Goal: Information Seeking & Learning: Learn about a topic

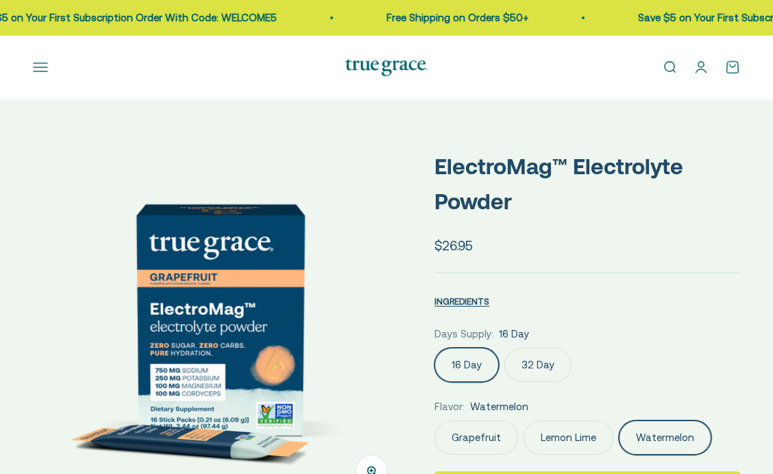
scroll to position [0, 764]
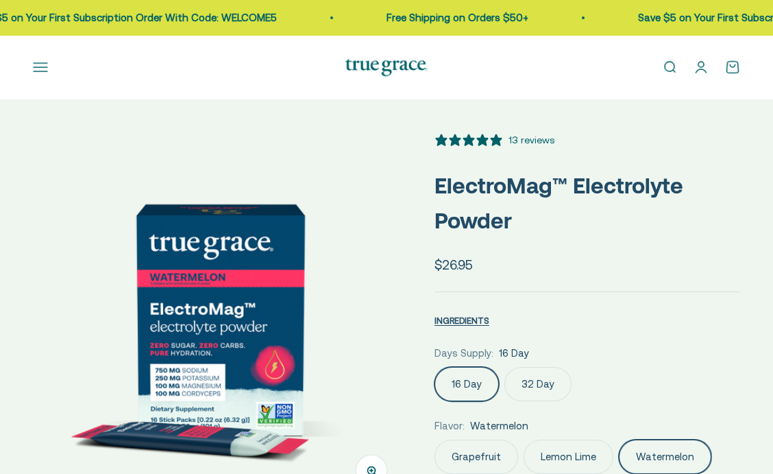
select select "3"
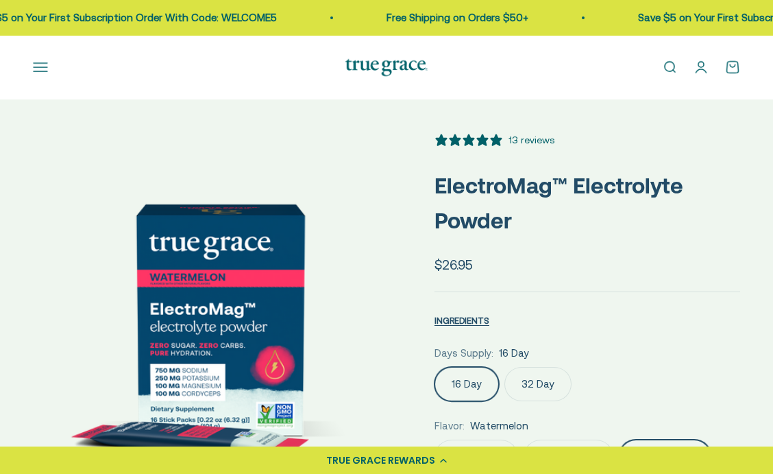
scroll to position [0, 0]
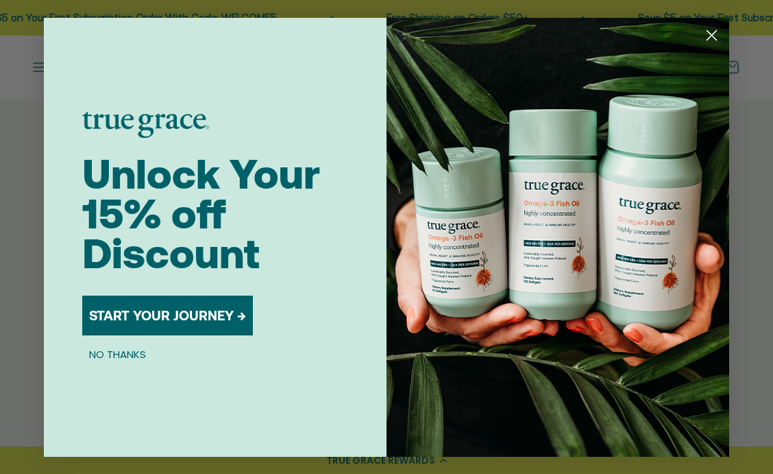
click at [438, 354] on img "POPUP Form" at bounding box center [558, 237] width 343 height 439
click at [716, 34] on circle "Close dialog" at bounding box center [712, 34] width 23 height 23
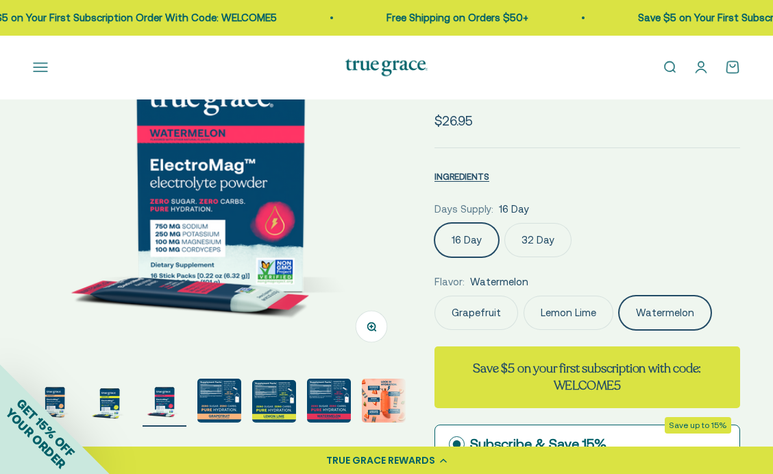
scroll to position [165, 0]
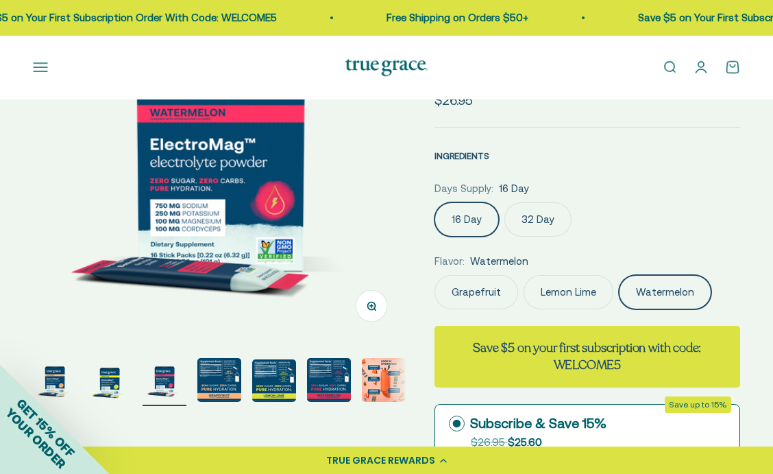
click at [470, 156] on span "INGREDIENTS" at bounding box center [462, 156] width 55 height 10
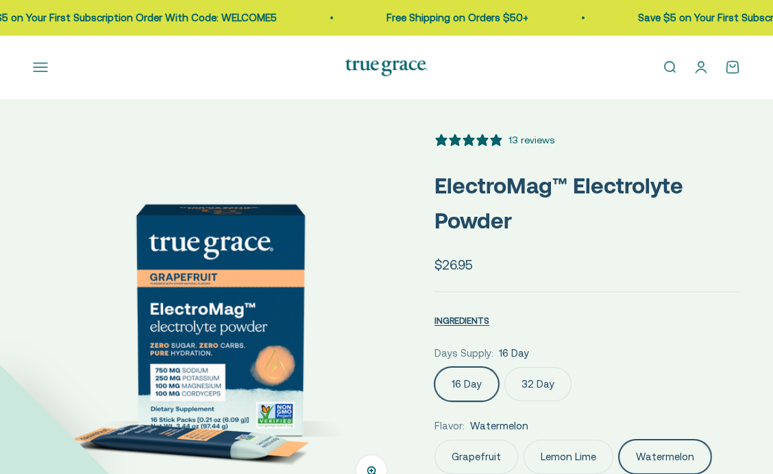
select select "3"
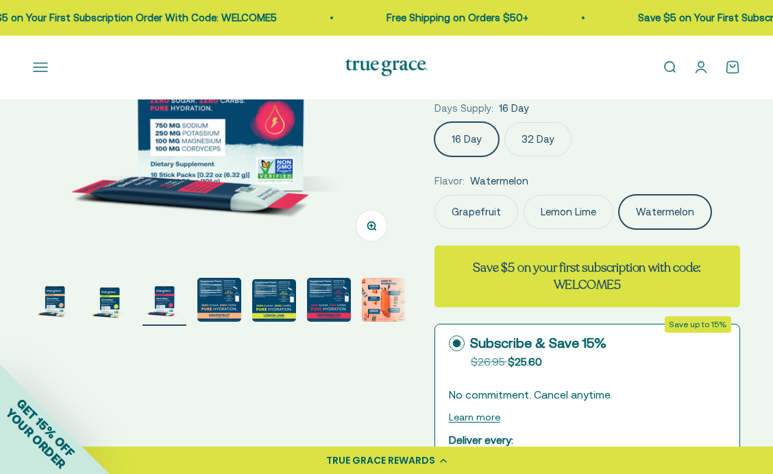
scroll to position [247, 0]
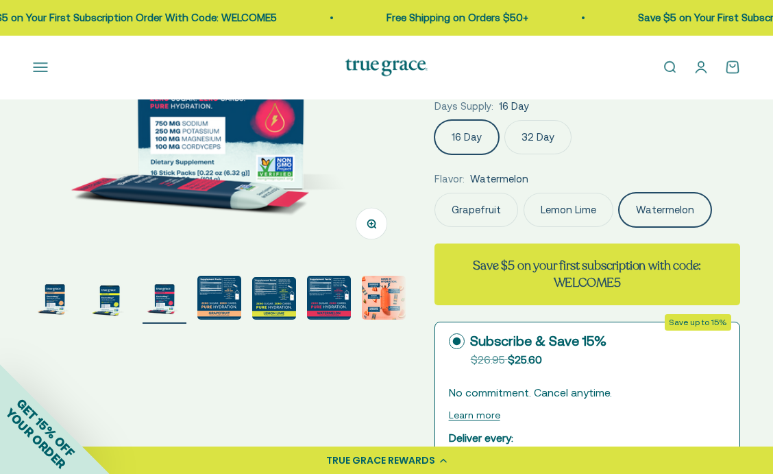
click at [53, 302] on img "Go to item 1" at bounding box center [55, 298] width 44 height 44
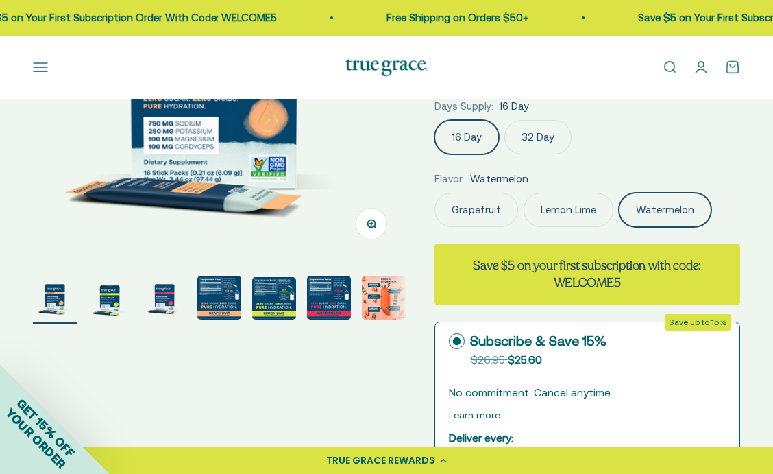
scroll to position [0, 0]
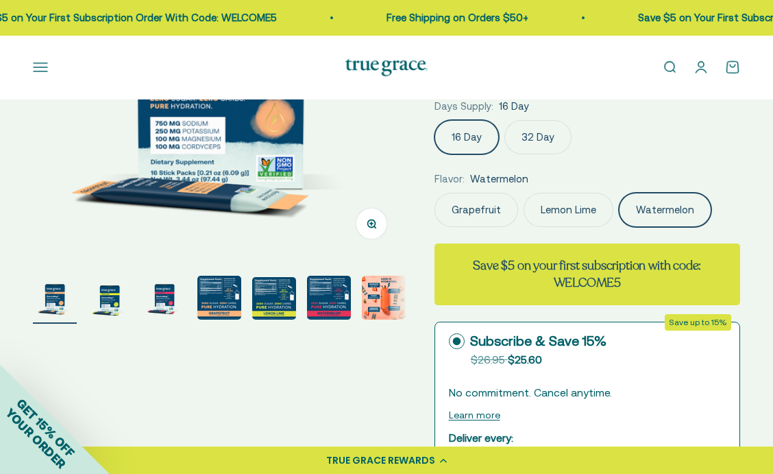
click at [108, 298] on img "Go to item 2" at bounding box center [110, 298] width 44 height 44
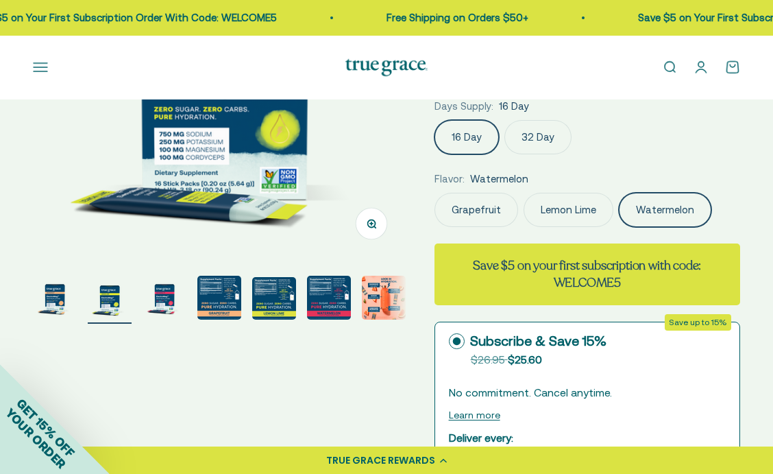
scroll to position [0, 382]
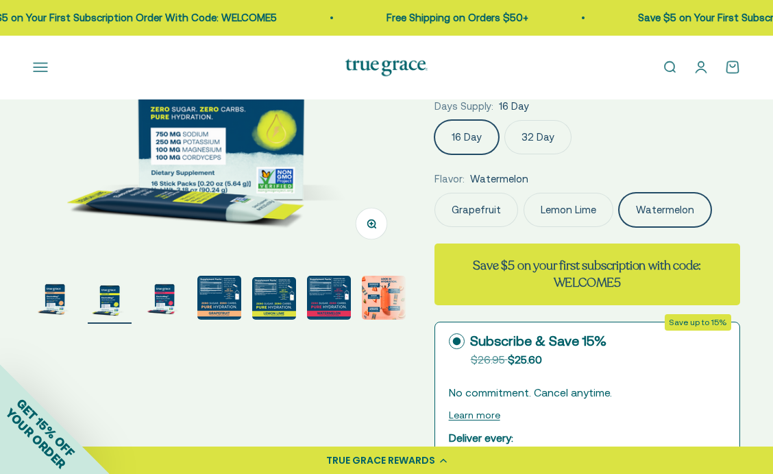
click at [162, 298] on img "Go to item 3" at bounding box center [165, 298] width 44 height 44
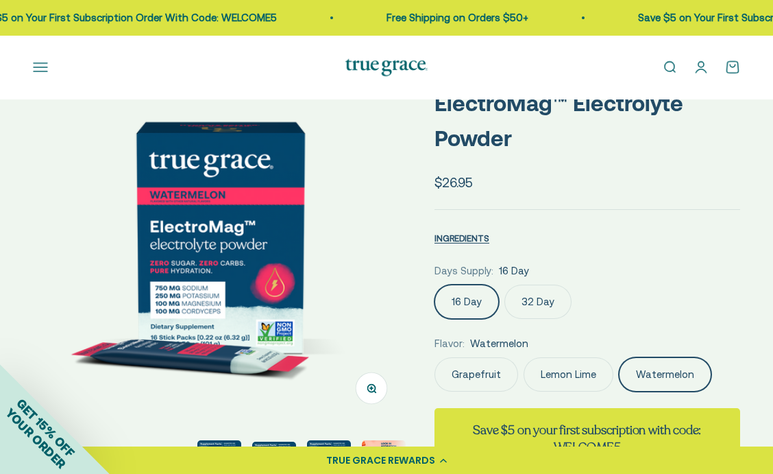
scroll to position [55, 0]
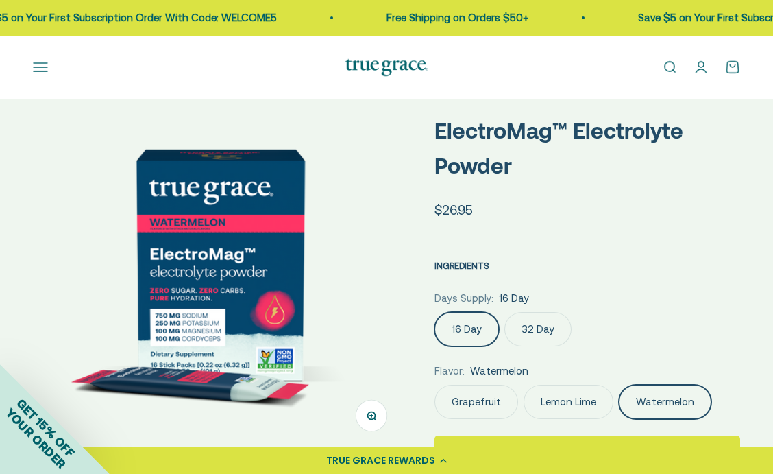
click at [463, 261] on span "INGREDIENTS" at bounding box center [462, 266] width 55 height 10
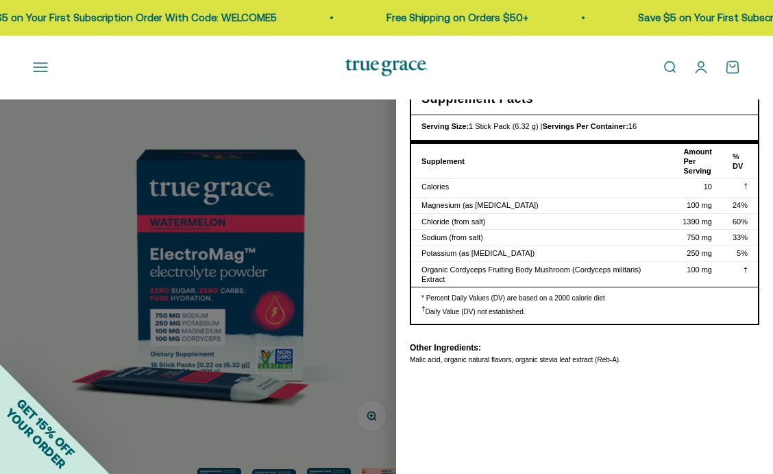
click at [675, 412] on div "Nutritional Information × Supplement Facts Serving Size: 1 Stick Pack (6.32 g) …" at bounding box center [584, 237] width 377 height 474
click at [668, 72] on link "Open search" at bounding box center [669, 67] width 15 height 15
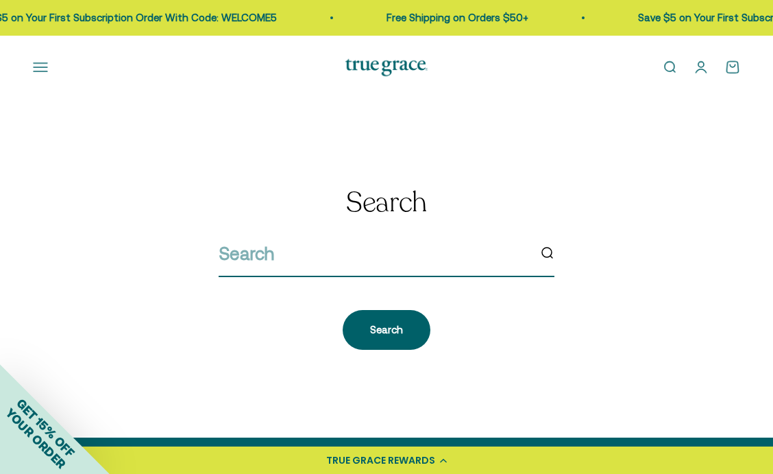
click at [446, 251] on input "search" at bounding box center [374, 253] width 310 height 29
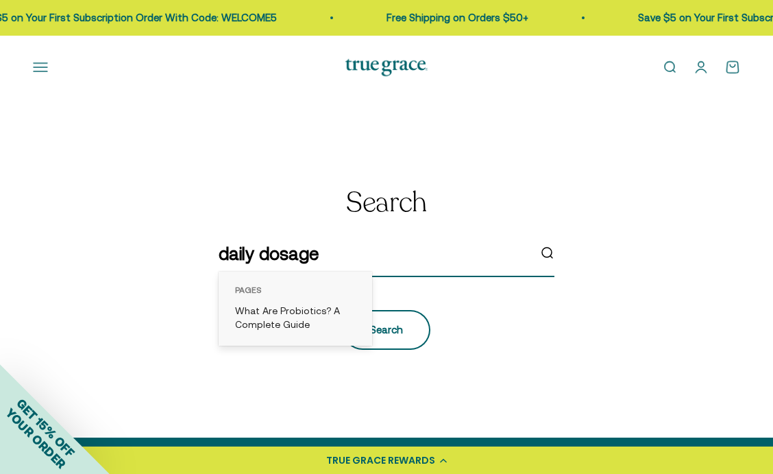
type input "daily dosage"
click at [402, 337] on div "Search" at bounding box center [386, 330] width 33 height 16
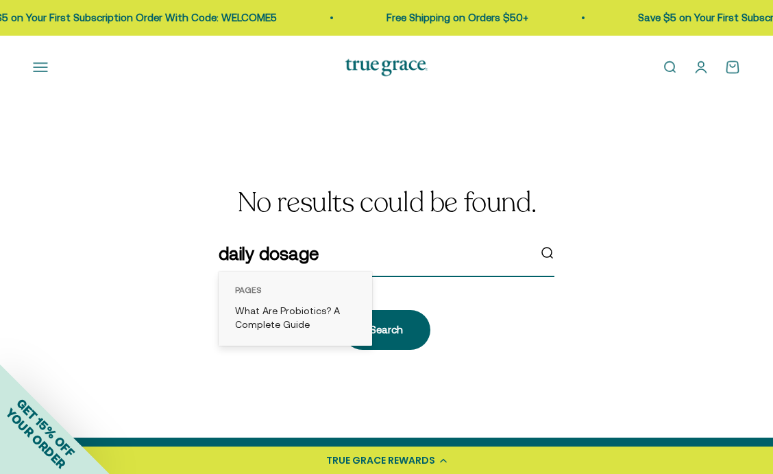
drag, startPoint x: 255, startPoint y: 253, endPoint x: 211, endPoint y: 252, distance: 43.9
click at [211, 252] on div "No results could be found. daily dosage Search" at bounding box center [387, 268] width 708 height 163
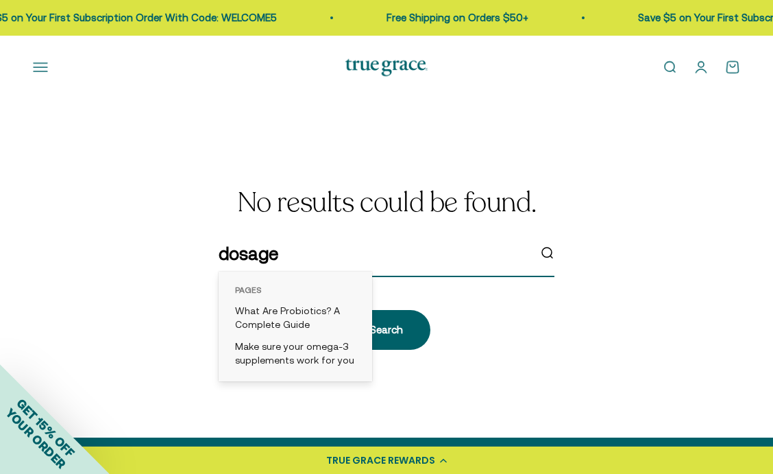
type input "dosage"
click at [365, 327] on div "Pages What Are Probiotics? A Complete Guide Make sure your omega-3 supplements …" at bounding box center [296, 327] width 154 height 110
click at [394, 327] on div "Search" at bounding box center [386, 330] width 33 height 16
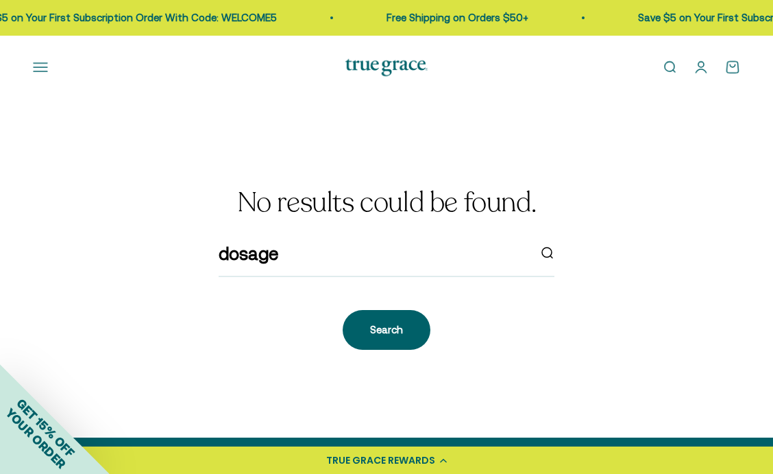
click at [39, 69] on button "Open navigation menu" at bounding box center [40, 67] width 15 height 15
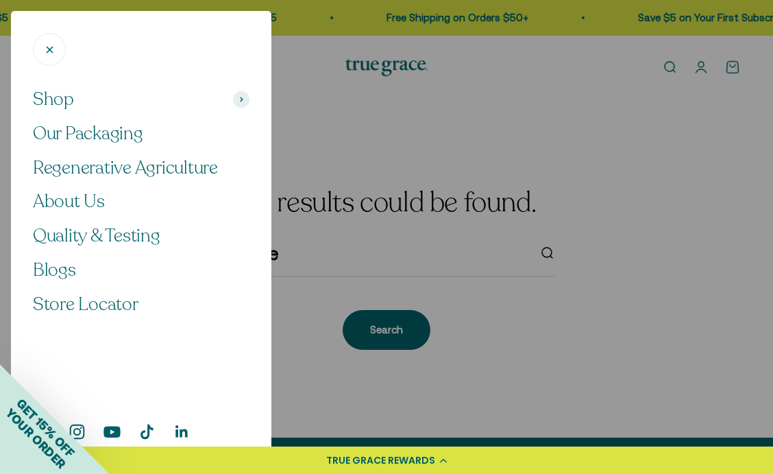
click at [48, 50] on icon "Close" at bounding box center [50, 50] width 6 height 6
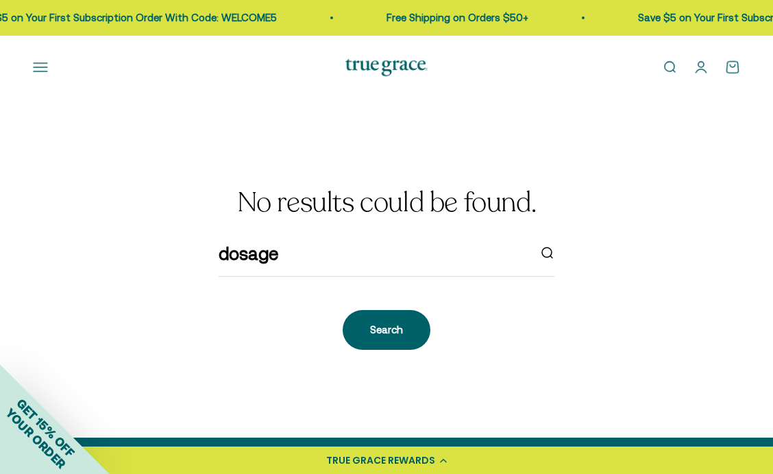
click at [43, 69] on button "Open navigation menu" at bounding box center [40, 67] width 15 height 15
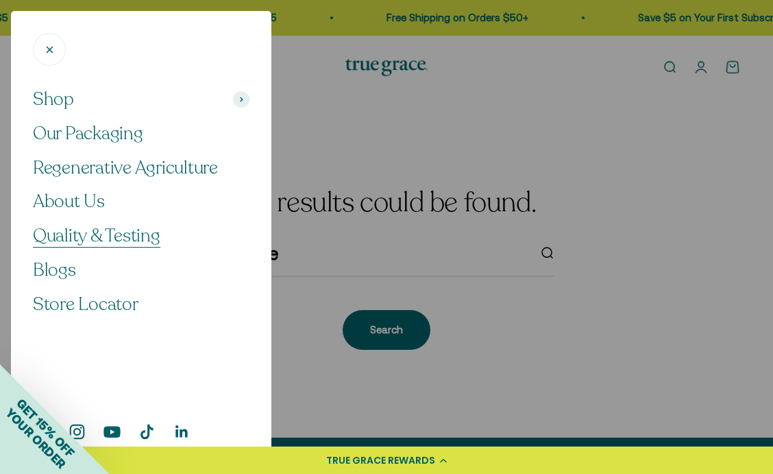
click at [71, 237] on span "Quality & Testing" at bounding box center [97, 236] width 128 height 24
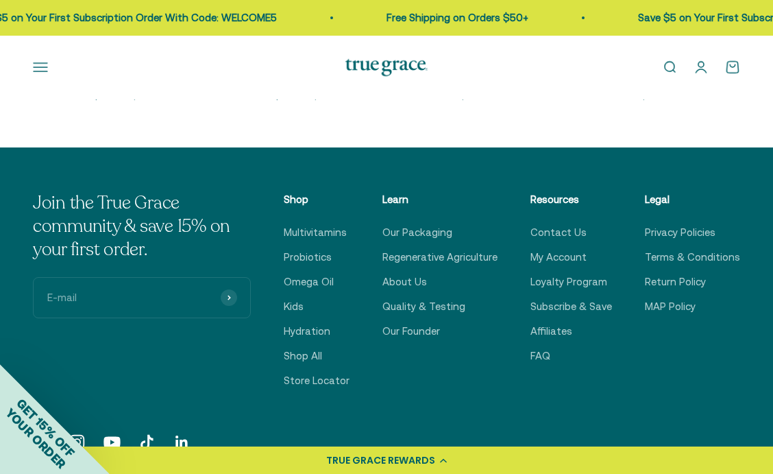
scroll to position [2140, 0]
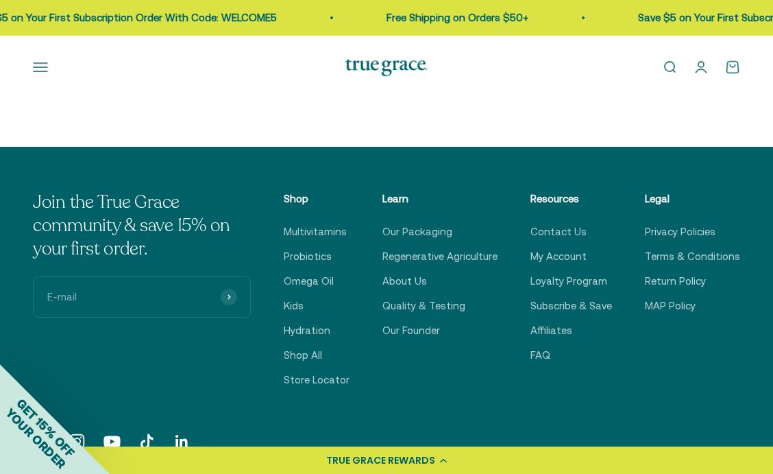
click at [37, 69] on button "Open navigation menu" at bounding box center [40, 67] width 15 height 15
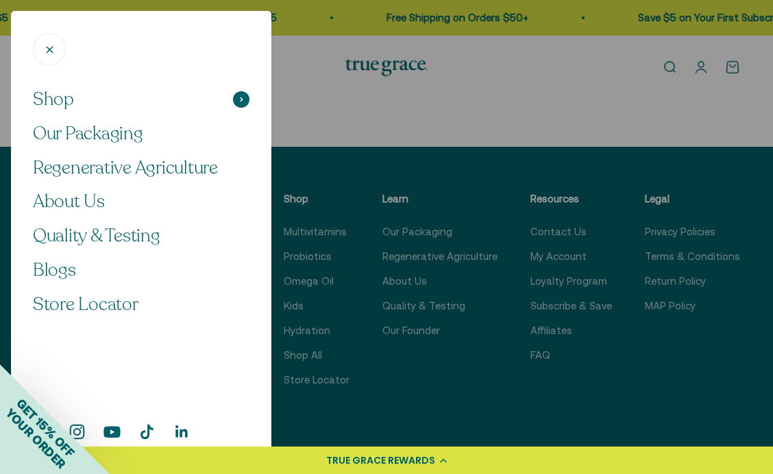
click at [60, 99] on span "Shop" at bounding box center [53, 99] width 41 height 23
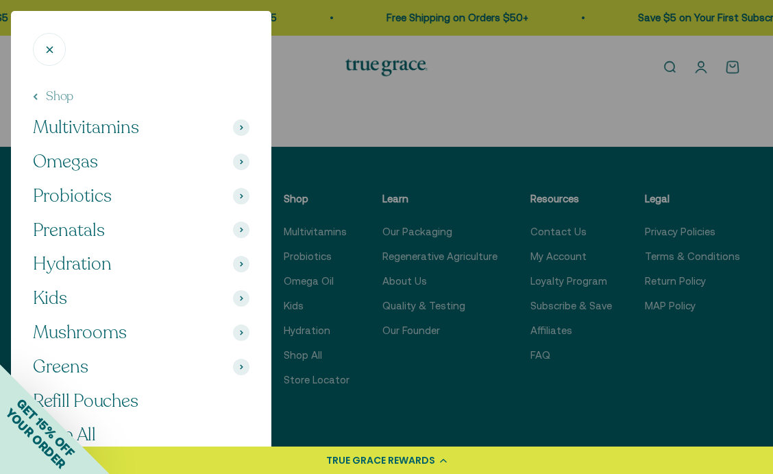
click at [69, 263] on span "Hydration" at bounding box center [72, 263] width 79 height 23
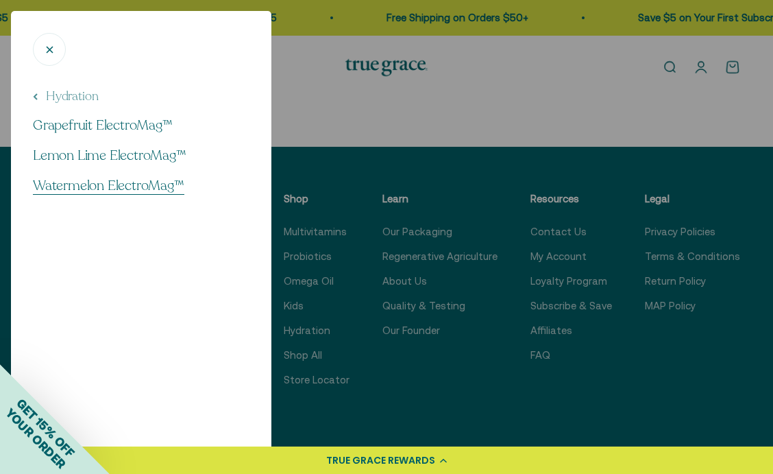
click at [92, 186] on span "Watermelon ElectroMag™" at bounding box center [109, 185] width 152 height 19
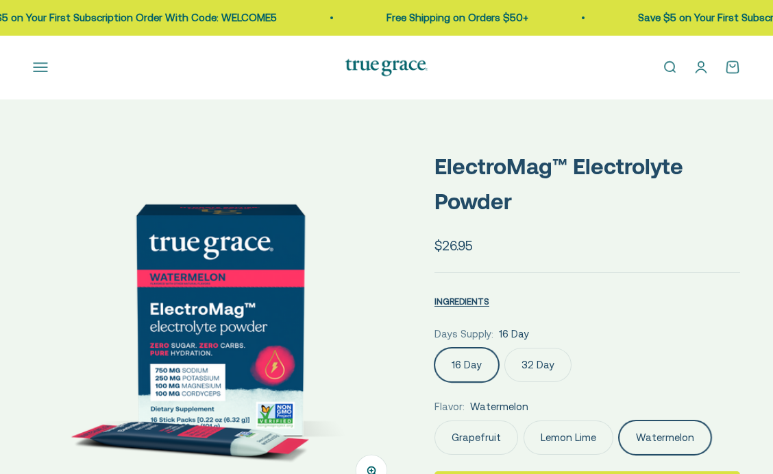
select select "3"
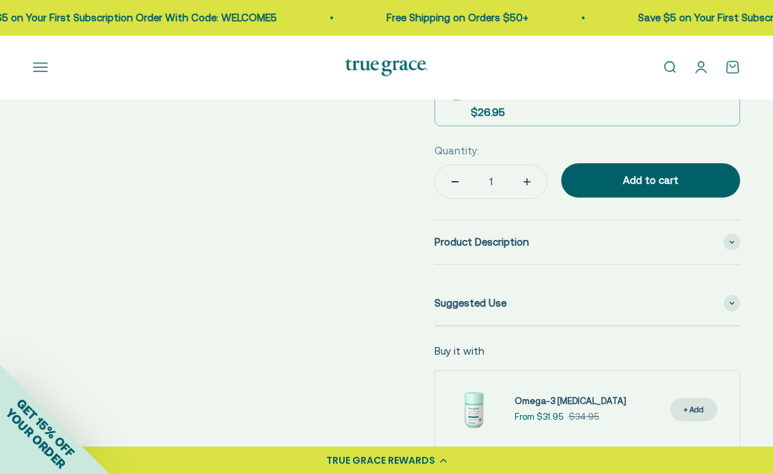
scroll to position [686, 0]
click at [730, 301] on icon at bounding box center [732, 302] width 5 height 4
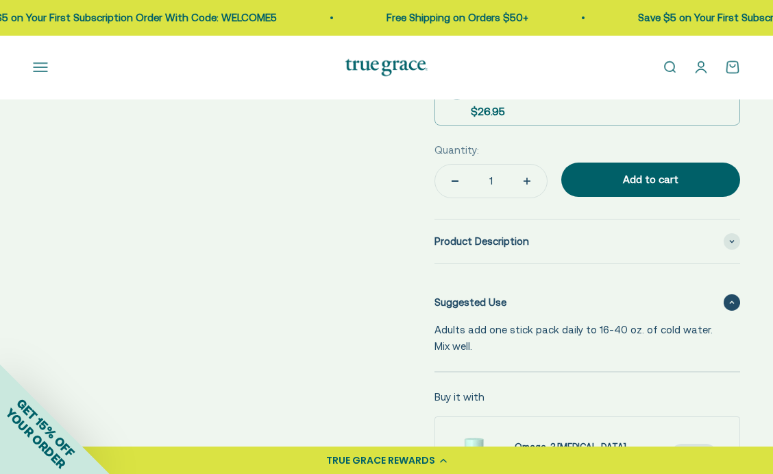
click at [732, 301] on icon at bounding box center [732, 302] width 4 height 2
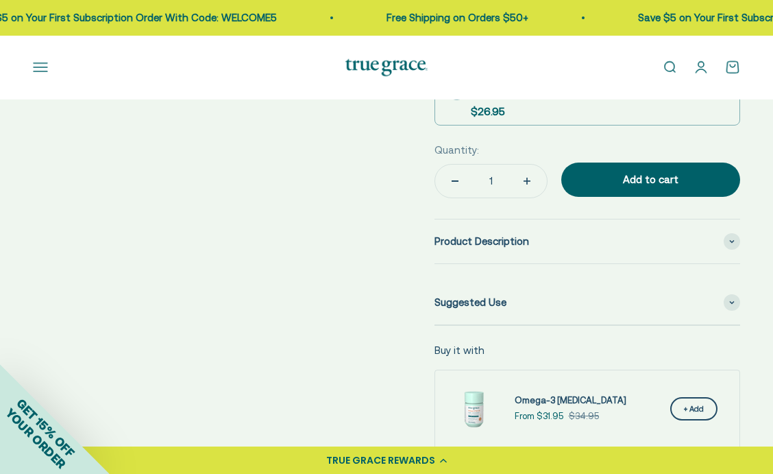
click at [692, 411] on div "+ Add" at bounding box center [694, 408] width 20 height 13
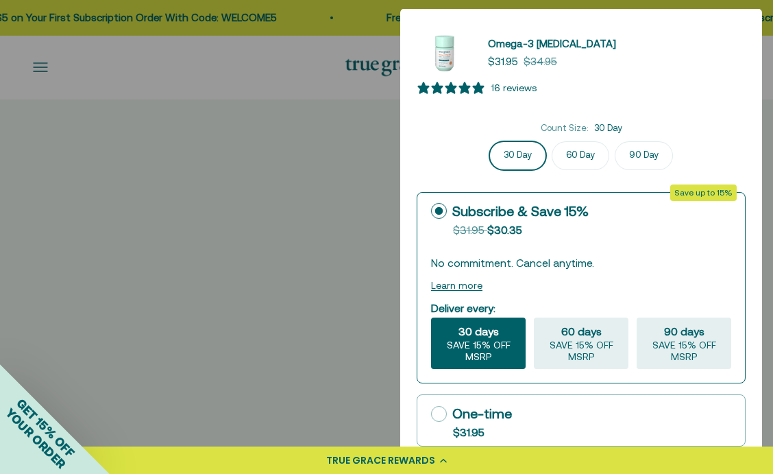
click at [285, 202] on div at bounding box center [386, 237] width 773 height 474
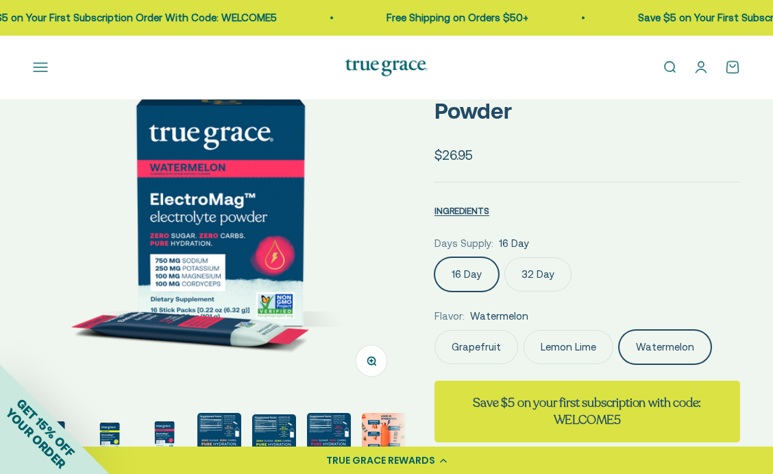
scroll to position [82, 0]
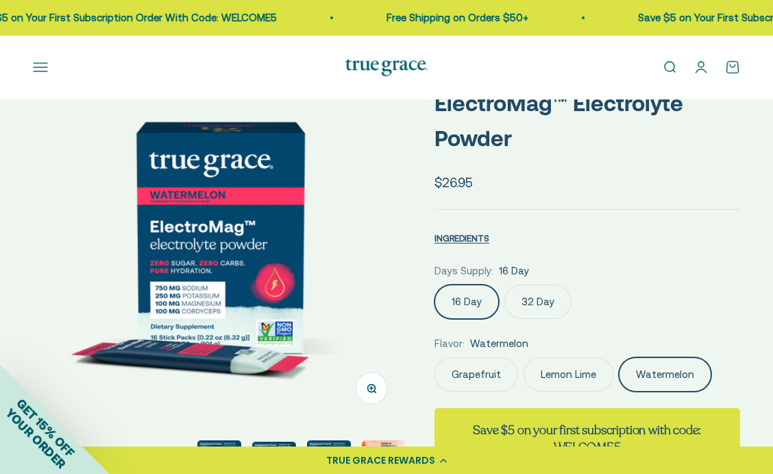
click at [304, 399] on img at bounding box center [220, 237] width 374 height 374
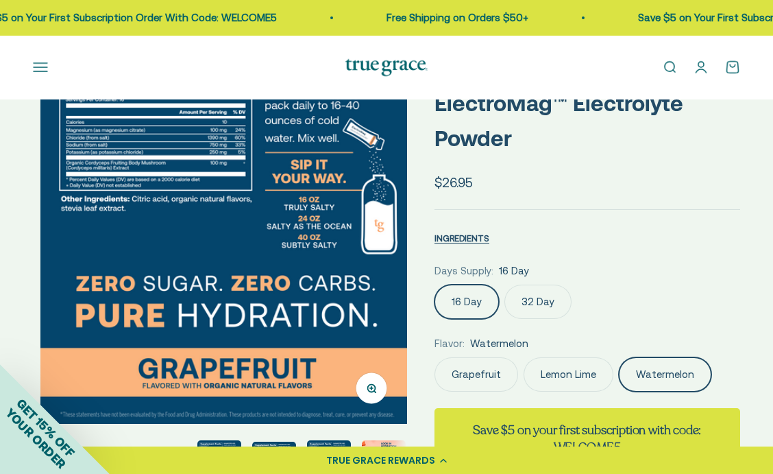
scroll to position [0, 1147]
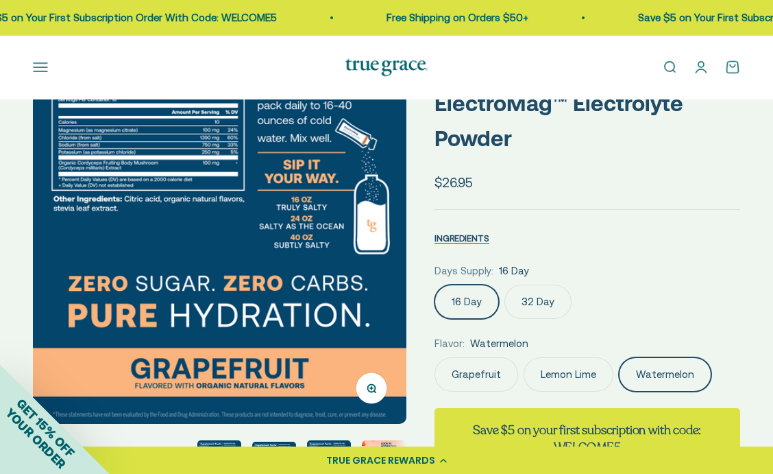
click at [304, 399] on img at bounding box center [220, 237] width 374 height 374
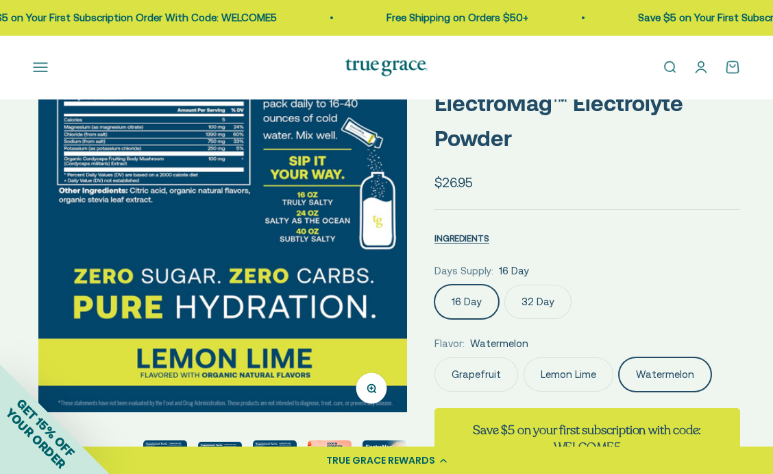
scroll to position [0, 1529]
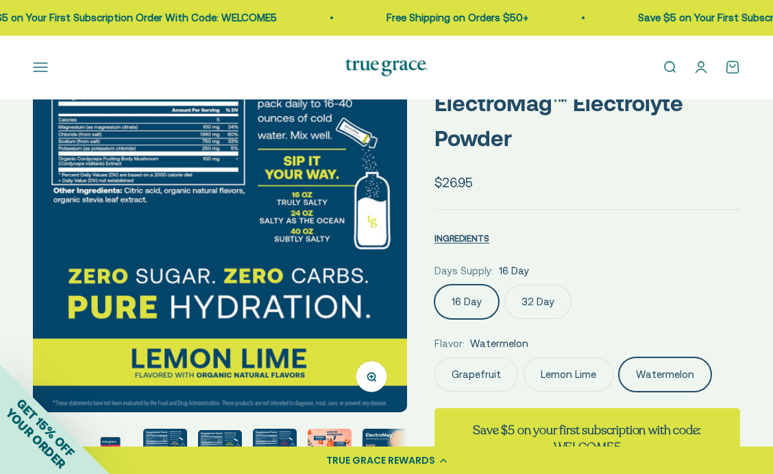
click at [309, 389] on img at bounding box center [220, 231] width 374 height 362
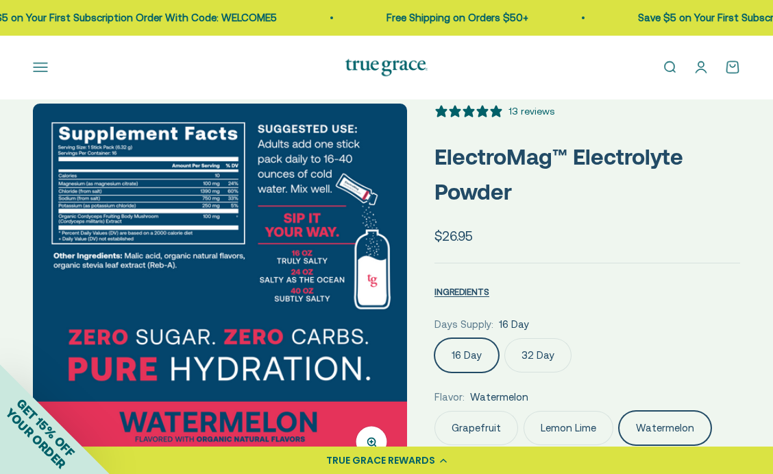
scroll to position [1, 0]
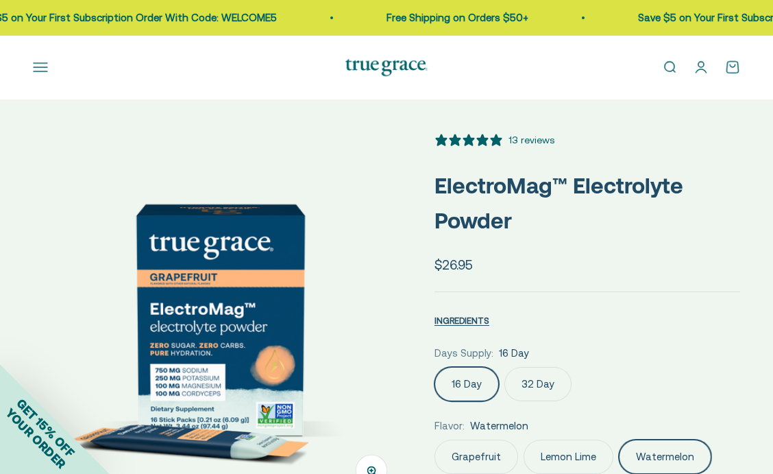
select select "3"
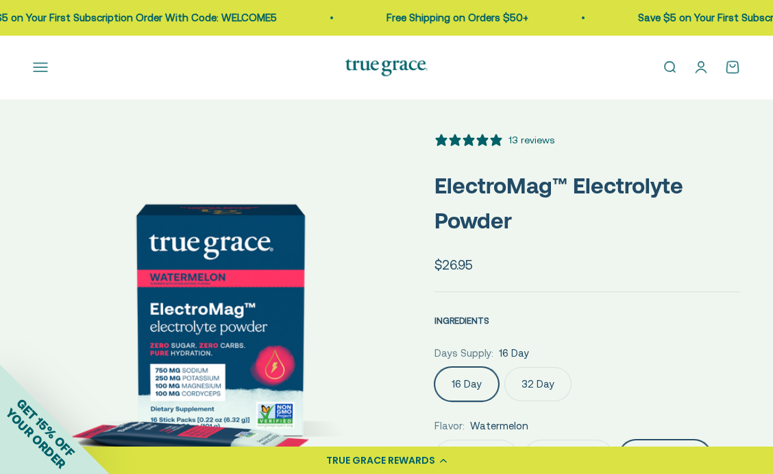
click at [449, 316] on span "INGREDIENTS" at bounding box center [462, 320] width 55 height 10
